Goal: Task Accomplishment & Management: Complete application form

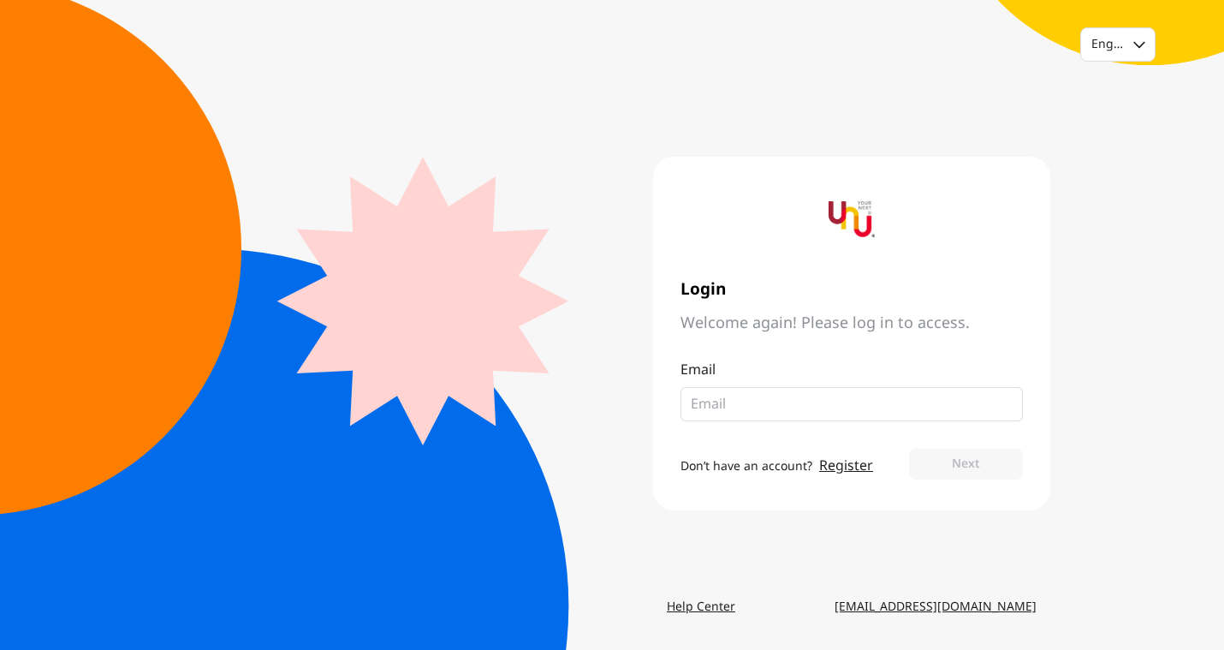
click at [743, 399] on input "email" at bounding box center [845, 404] width 308 height 21
type input "[EMAIL_ADDRESS][DOMAIN_NAME]"
click at [909, 449] on button "Next" at bounding box center [966, 464] width 114 height 31
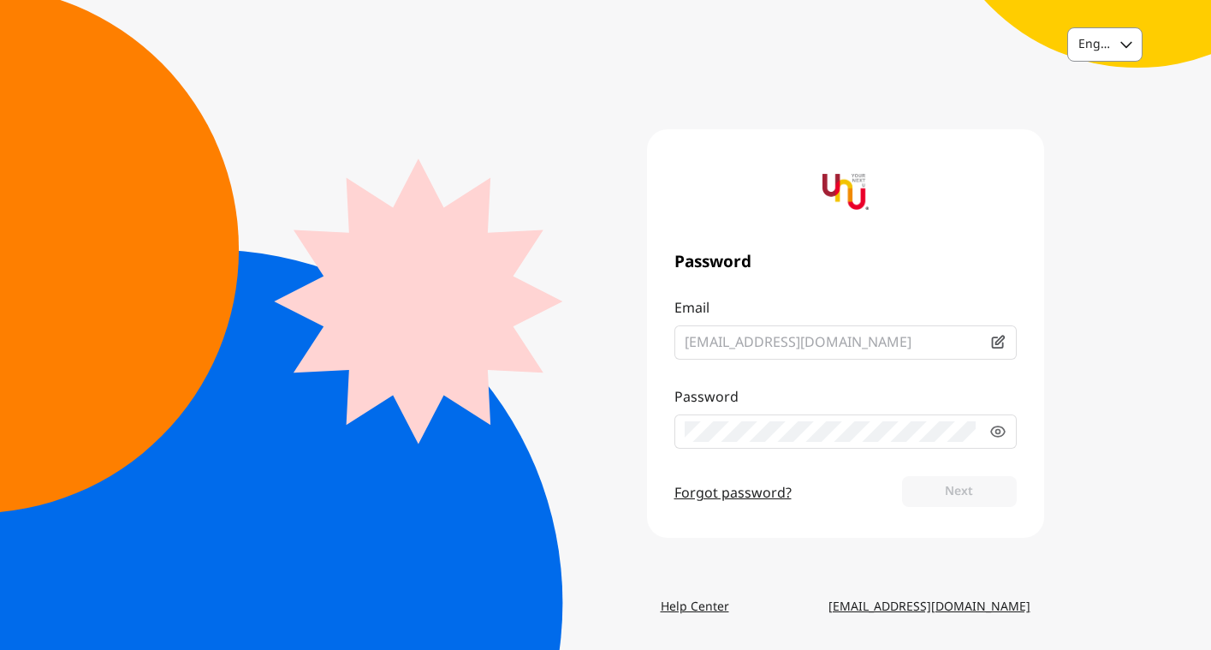
click at [1131, 40] on div at bounding box center [1126, 44] width 32 height 33
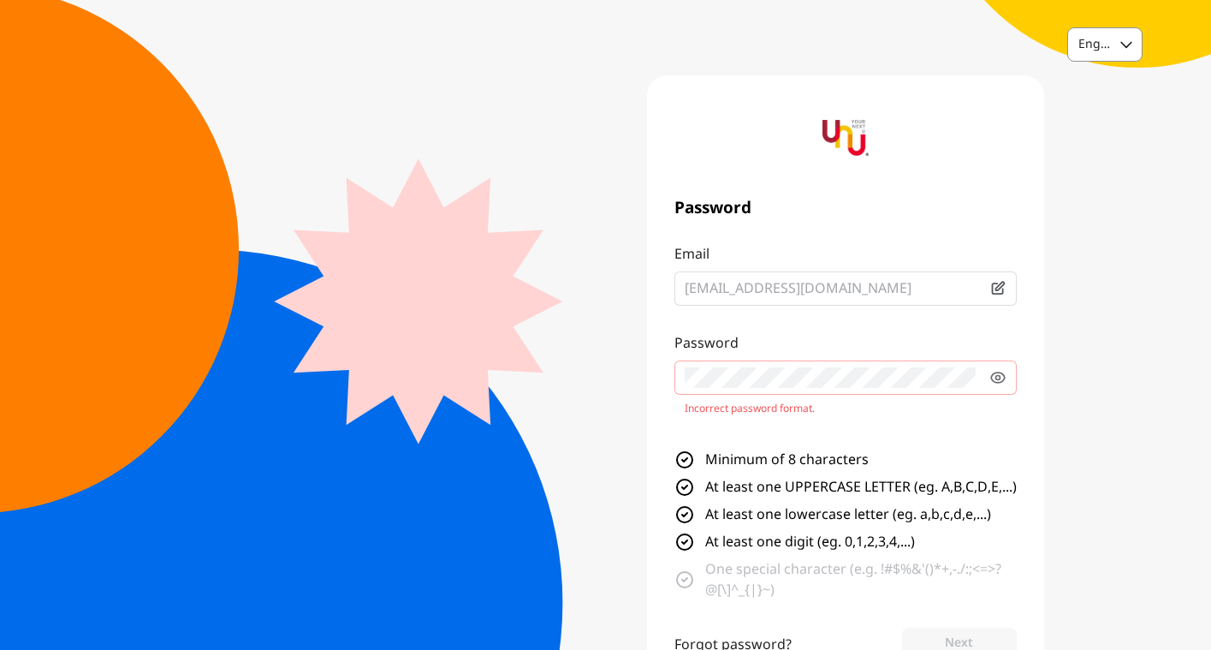
click at [1131, 40] on div at bounding box center [1126, 44] width 32 height 33
